Goal: Information Seeking & Learning: Find specific fact

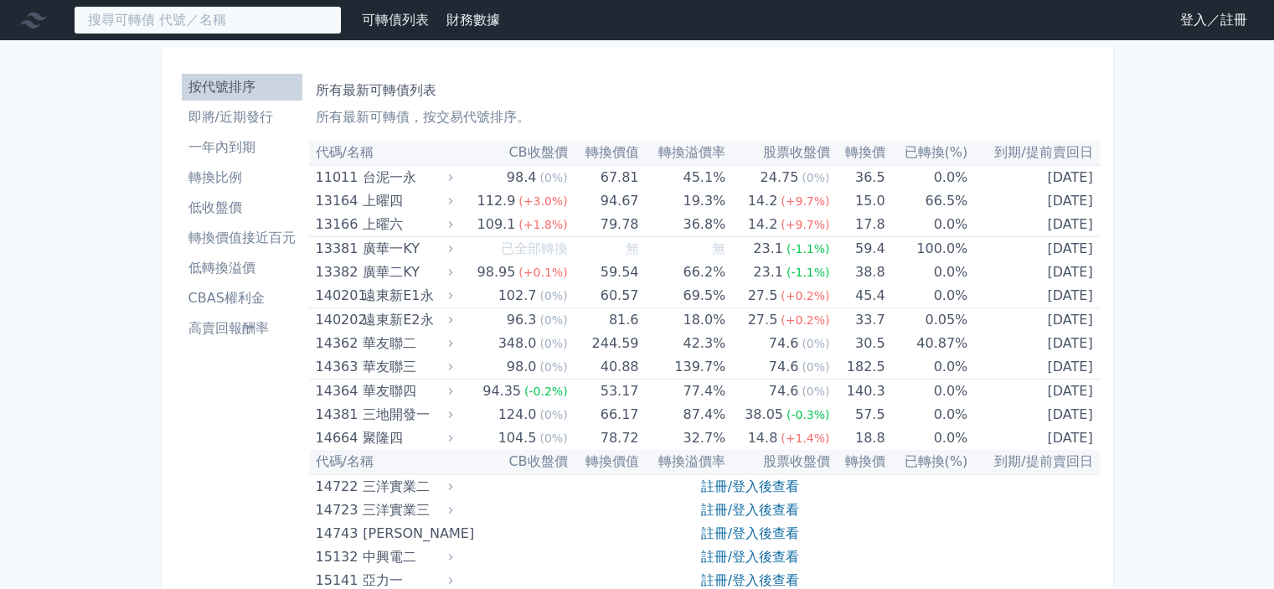
click at [201, 13] on input at bounding box center [208, 20] width 268 height 28
paste input "光罩"
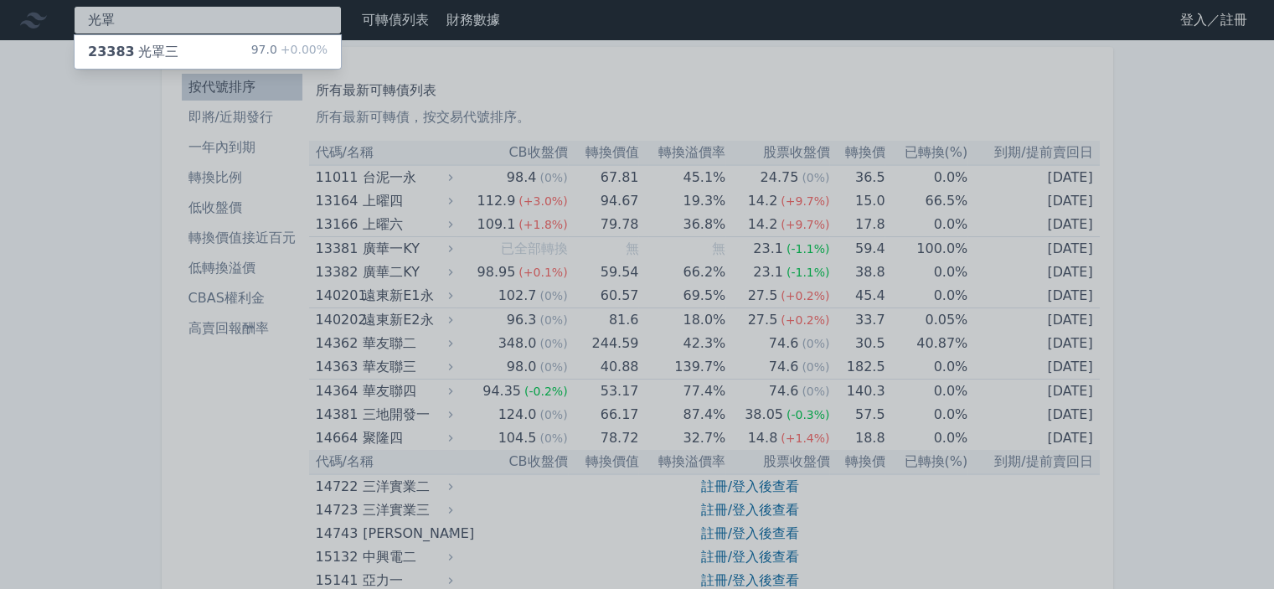
type input "光罩"
click at [192, 58] on div "23383 光罩三 97.0 +0.00%" at bounding box center [208, 51] width 266 height 33
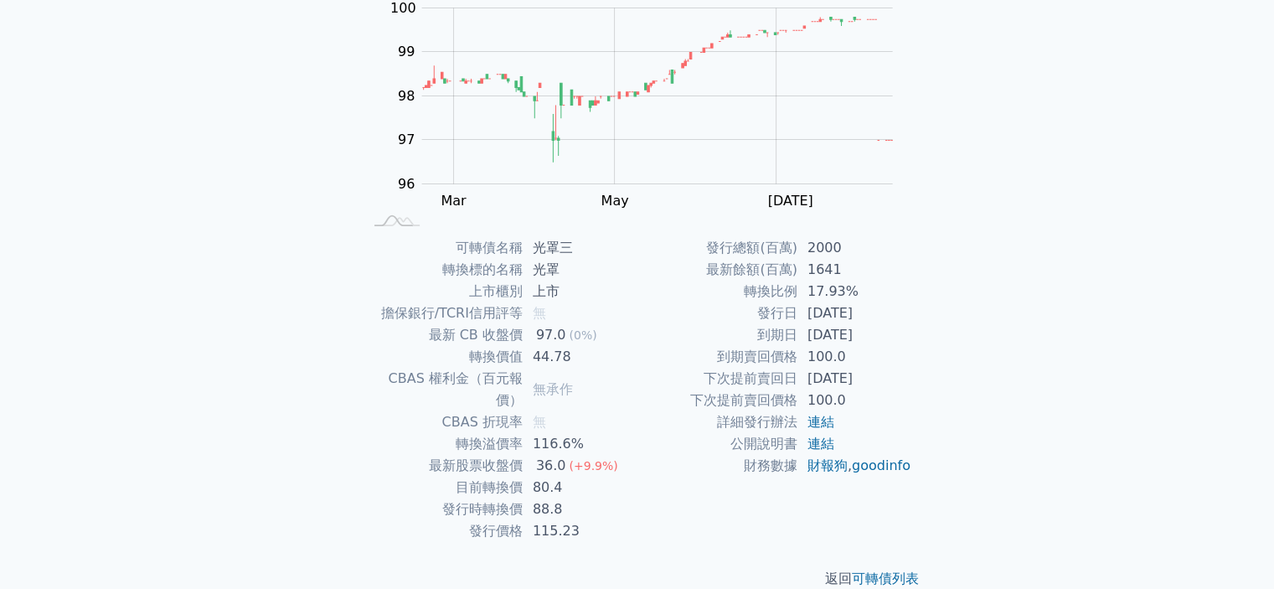
scroll to position [187, 0]
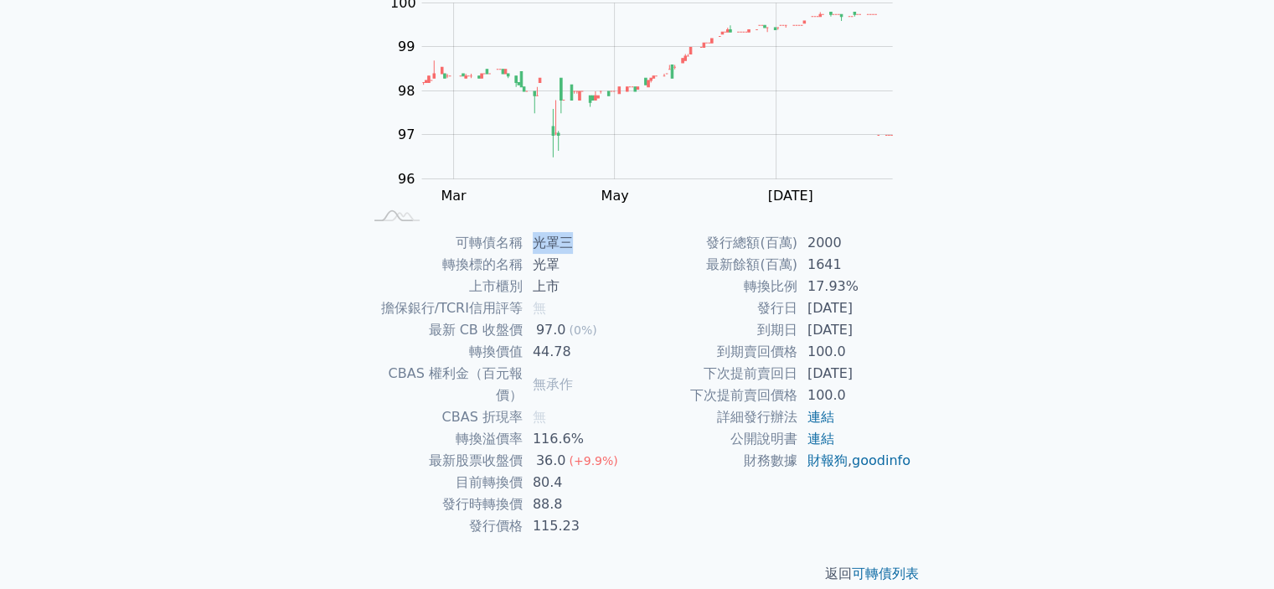
drag, startPoint x: 570, startPoint y: 245, endPoint x: 535, endPoint y: 235, distance: 36.4
click at [535, 235] on td "光罩三" at bounding box center [580, 243] width 115 height 22
copy td "光罩三"
